Goal: Information Seeking & Learning: Learn about a topic

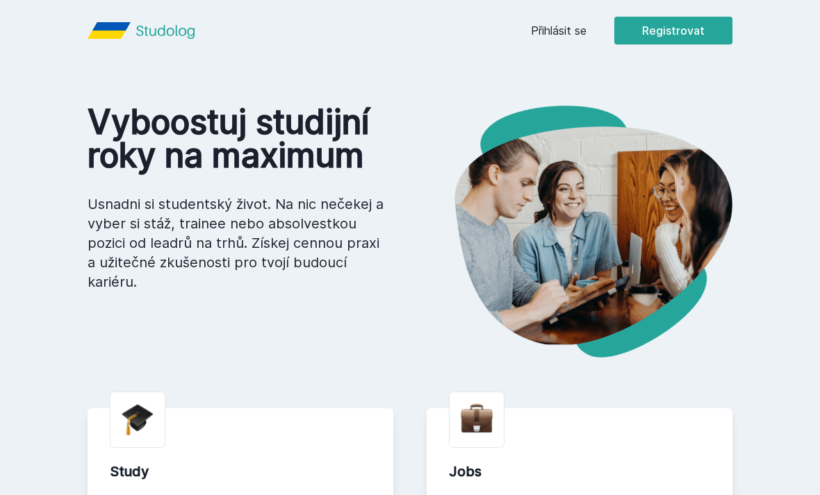
click at [661, 32] on button "Registrovat" at bounding box center [673, 31] width 118 height 28
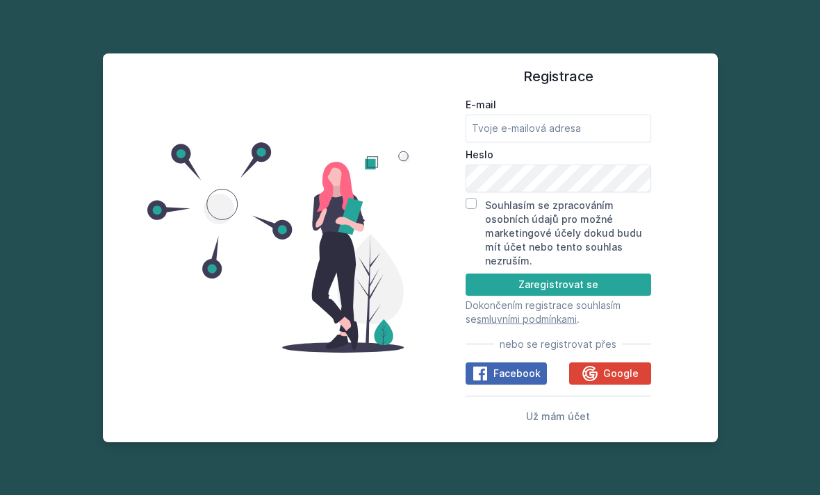
click at [626, 385] on button "Google" at bounding box center [609, 374] width 81 height 22
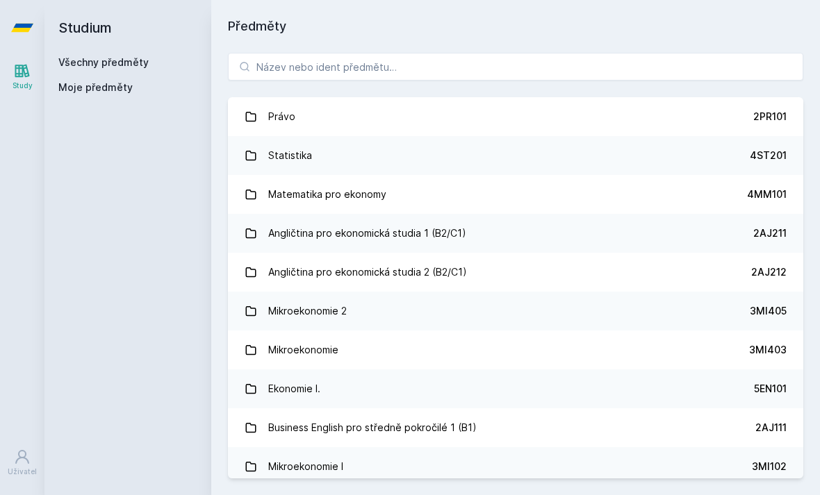
click at [332, 311] on div "Mikroekonomie 2" at bounding box center [307, 311] width 79 height 28
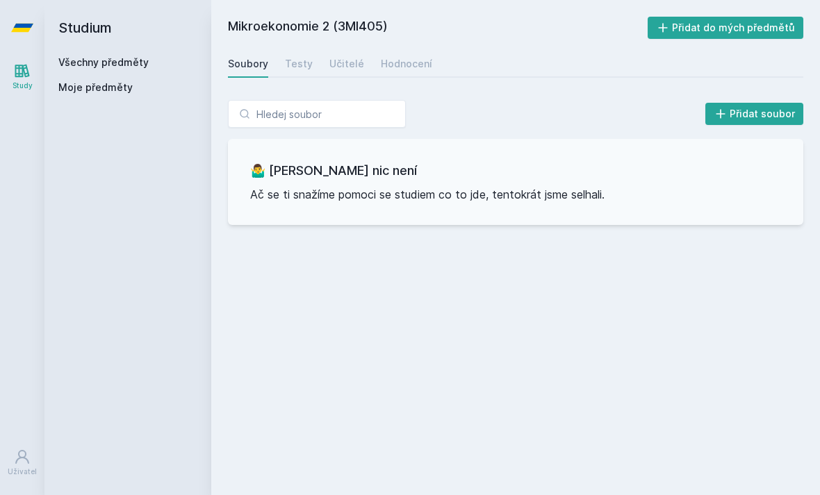
click at [347, 62] on div "Učitelé" at bounding box center [346, 64] width 35 height 14
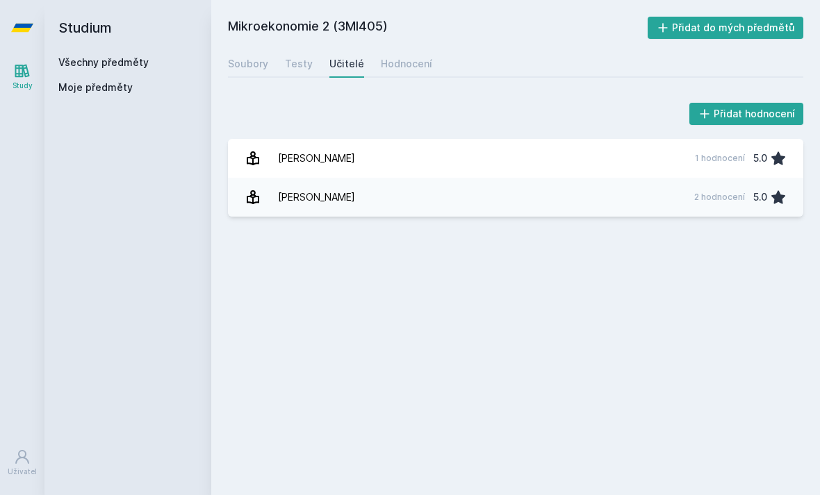
click at [288, 61] on div "Testy" at bounding box center [299, 64] width 28 height 14
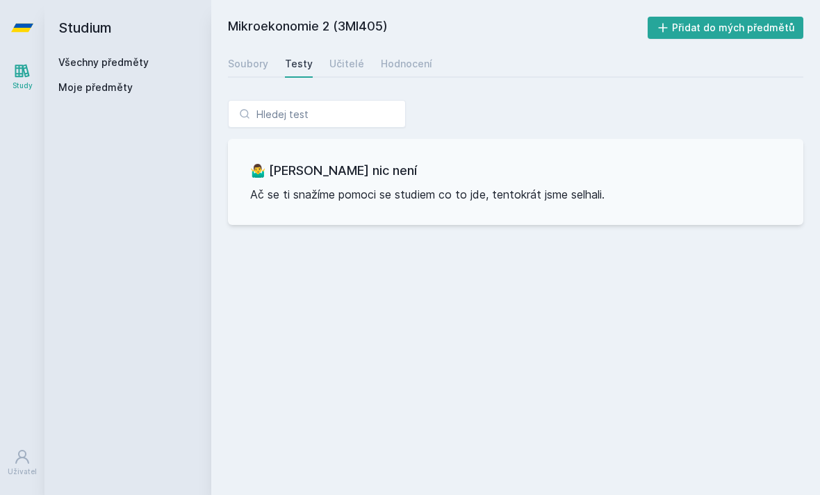
click at [231, 65] on div "Soubory" at bounding box center [248, 64] width 40 height 14
click at [141, 63] on link "Všechny předměty" at bounding box center [103, 62] width 90 height 12
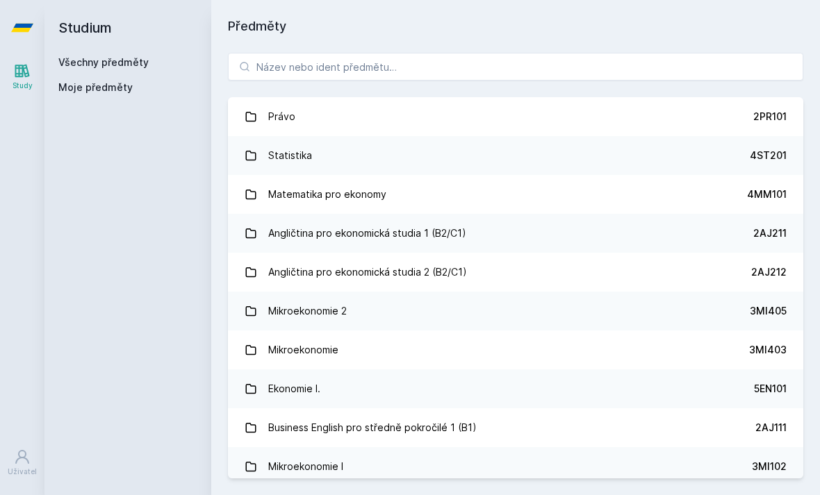
click at [410, 350] on link "Mikroekonomie 3MI403" at bounding box center [515, 350] width 575 height 39
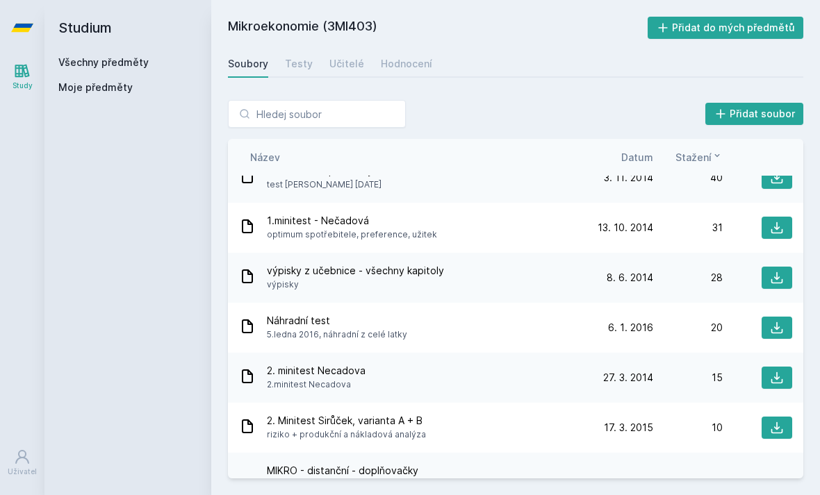
scroll to position [374, 0]
click at [141, 65] on link "Všechny předměty" at bounding box center [103, 62] width 90 height 12
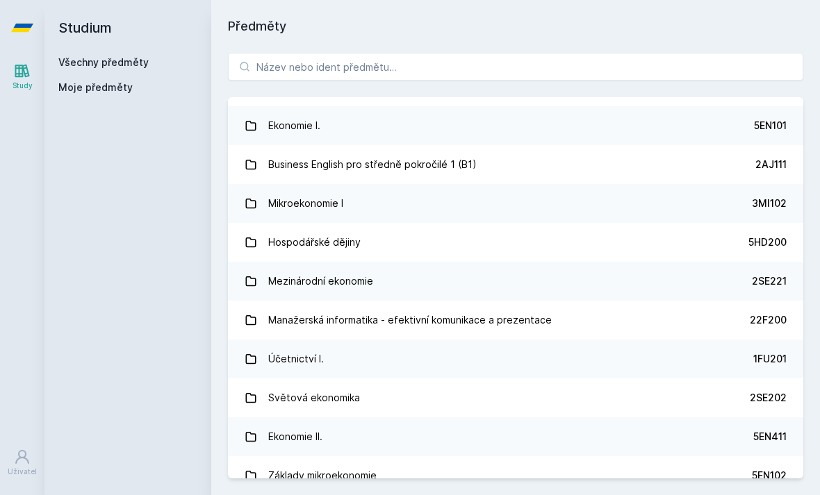
scroll to position [264, 0]
click at [369, 475] on div "Základy mikroekonomie" at bounding box center [322, 475] width 108 height 28
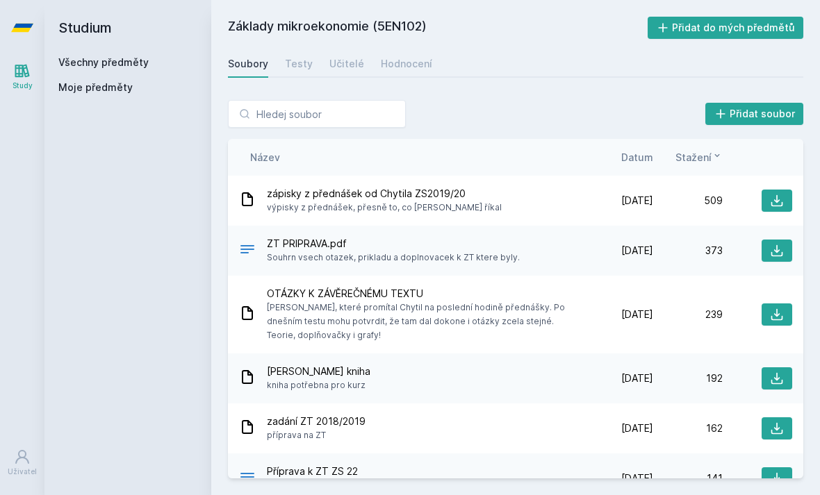
click at [352, 66] on div "Učitelé" at bounding box center [346, 64] width 35 height 14
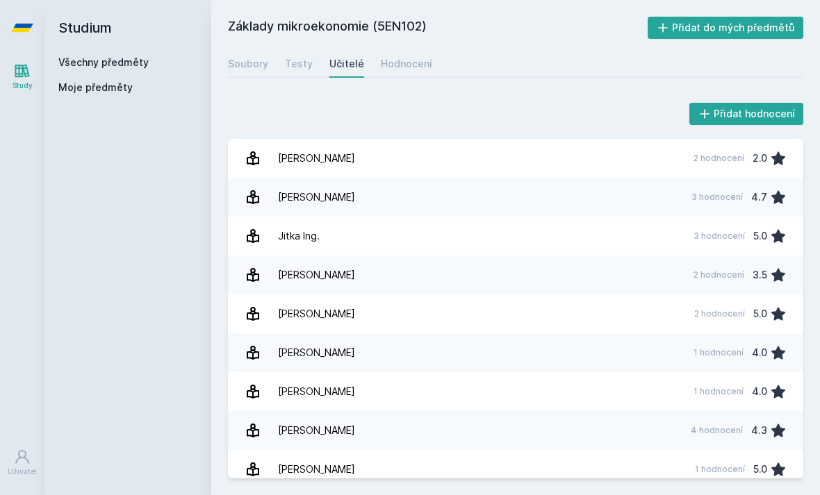
click at [249, 60] on div "Soubory" at bounding box center [248, 64] width 40 height 14
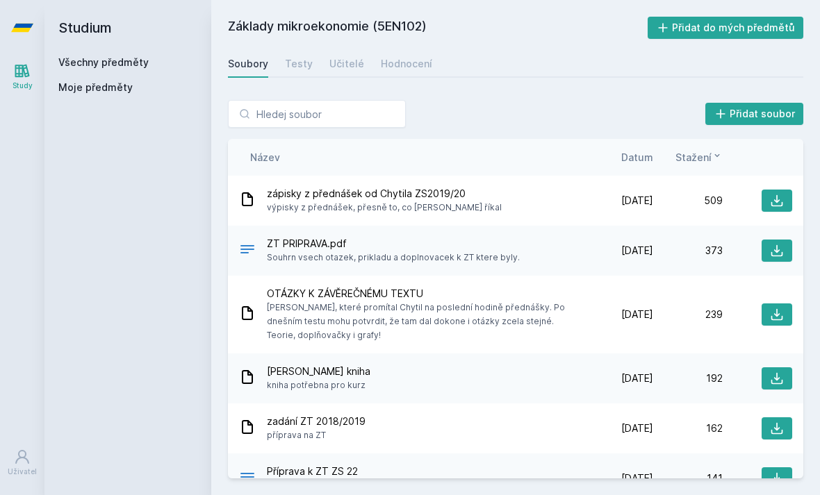
click at [445, 198] on span "zápisky z přednášek od Chytila ZS2019/20" at bounding box center [384, 194] width 235 height 14
click at [775, 197] on icon at bounding box center [777, 201] width 14 height 14
click at [122, 50] on h2 "Studium" at bounding box center [127, 28] width 139 height 56
click at [132, 63] on link "Všechny předměty" at bounding box center [103, 62] width 90 height 12
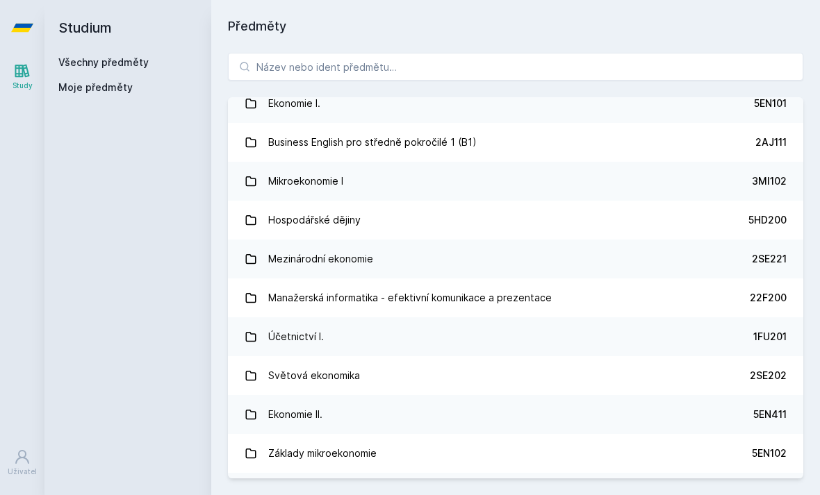
scroll to position [285, 0]
click at [431, 217] on link "Hospodářské dějiny 5HD200" at bounding box center [515, 220] width 575 height 39
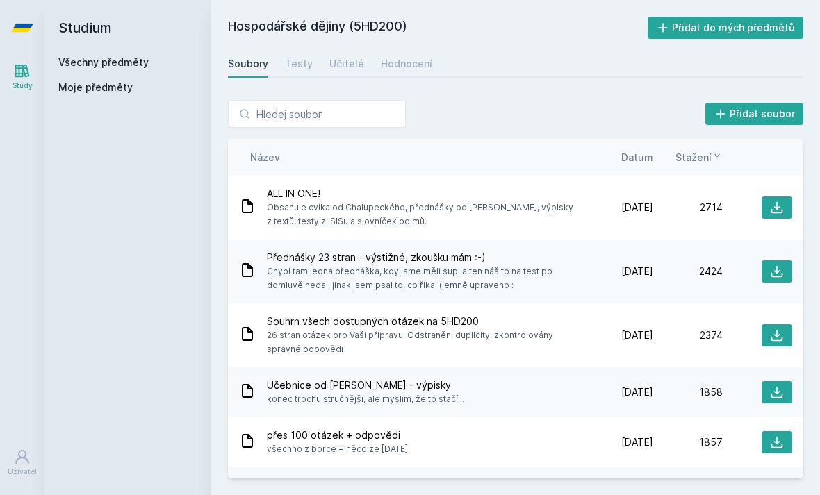
click at [525, 208] on span "Obsahuje cvíka od Chalupeckého, přednášky od [PERSON_NAME], výpisky z textů, te…" at bounding box center [422, 215] width 311 height 28
click at [777, 206] on icon at bounding box center [777, 208] width 14 height 14
click at [134, 60] on link "Všechny předměty" at bounding box center [103, 62] width 90 height 12
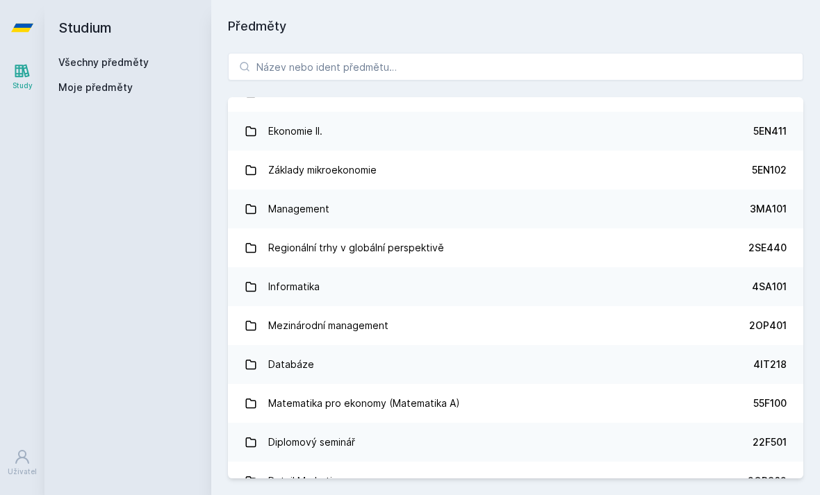
scroll to position [570, 0]
click at [542, 167] on link "Základy mikroekonomie 5EN102" at bounding box center [515, 169] width 575 height 39
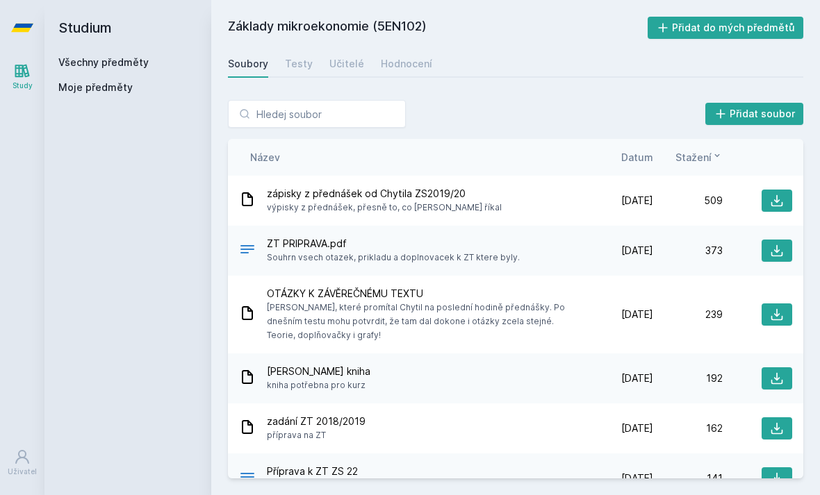
click at [779, 199] on icon at bounding box center [777, 201] width 14 height 14
click at [125, 63] on link "Všechny předměty" at bounding box center [103, 62] width 90 height 12
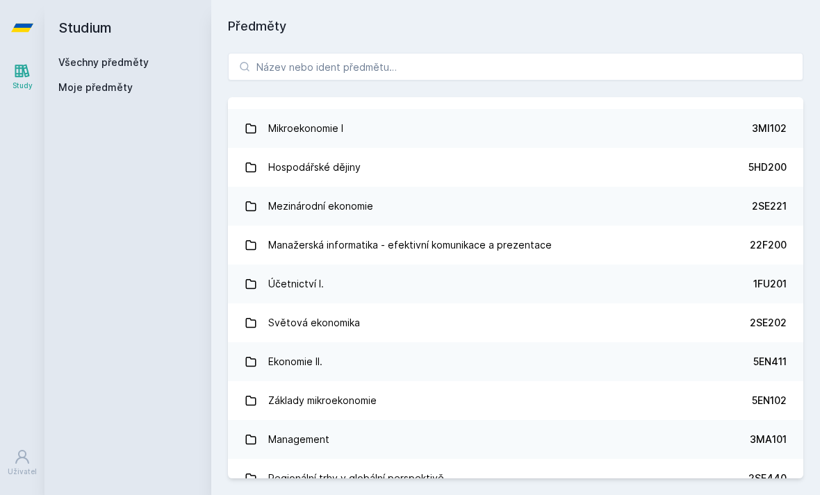
scroll to position [341, 0]
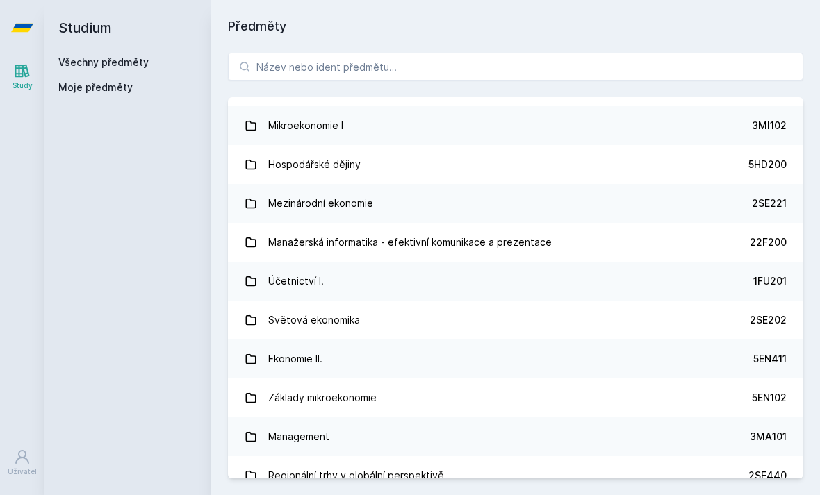
click at [458, 119] on link "Mikroekonomie I 3MI102" at bounding box center [515, 125] width 575 height 39
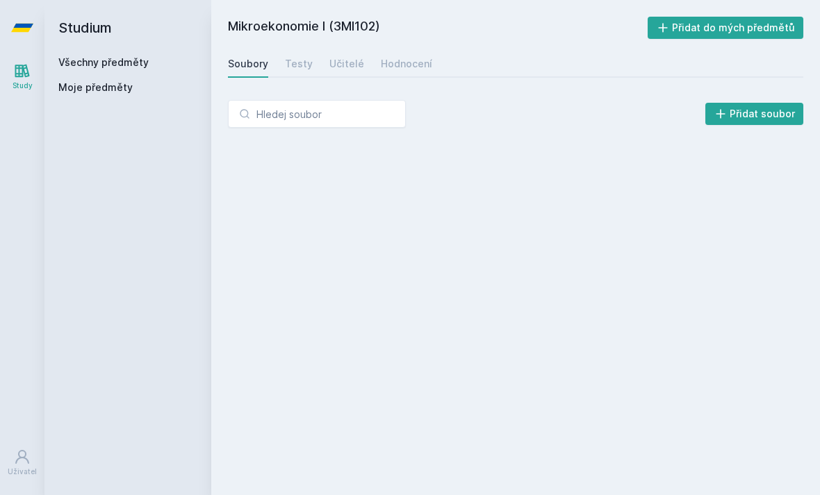
click at [342, 58] on div "Učitelé" at bounding box center [346, 64] width 35 height 14
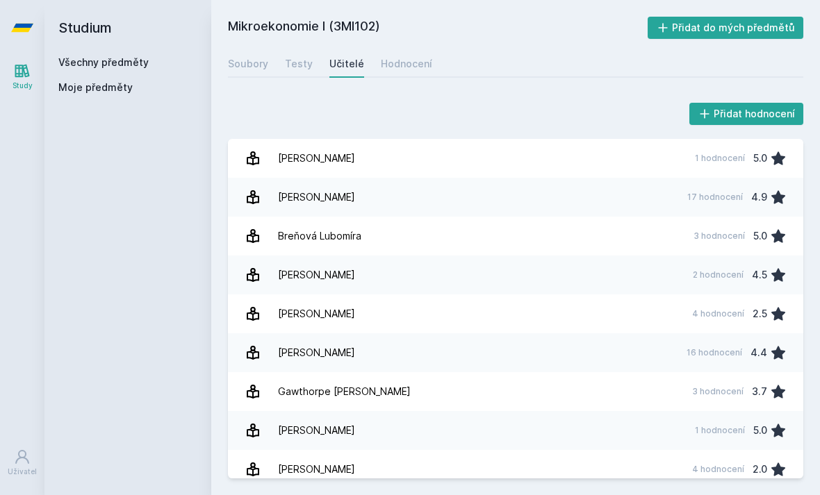
click at [137, 66] on link "Všechny předměty" at bounding box center [103, 62] width 90 height 12
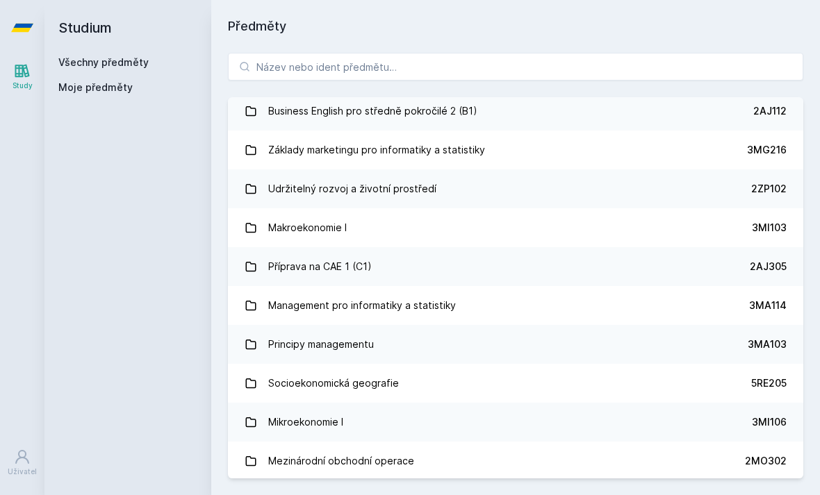
scroll to position [1446, 0]
click at [381, 387] on div "Socioekonomická geografie" at bounding box center [333, 383] width 131 height 28
